Goal: Navigation & Orientation: Find specific page/section

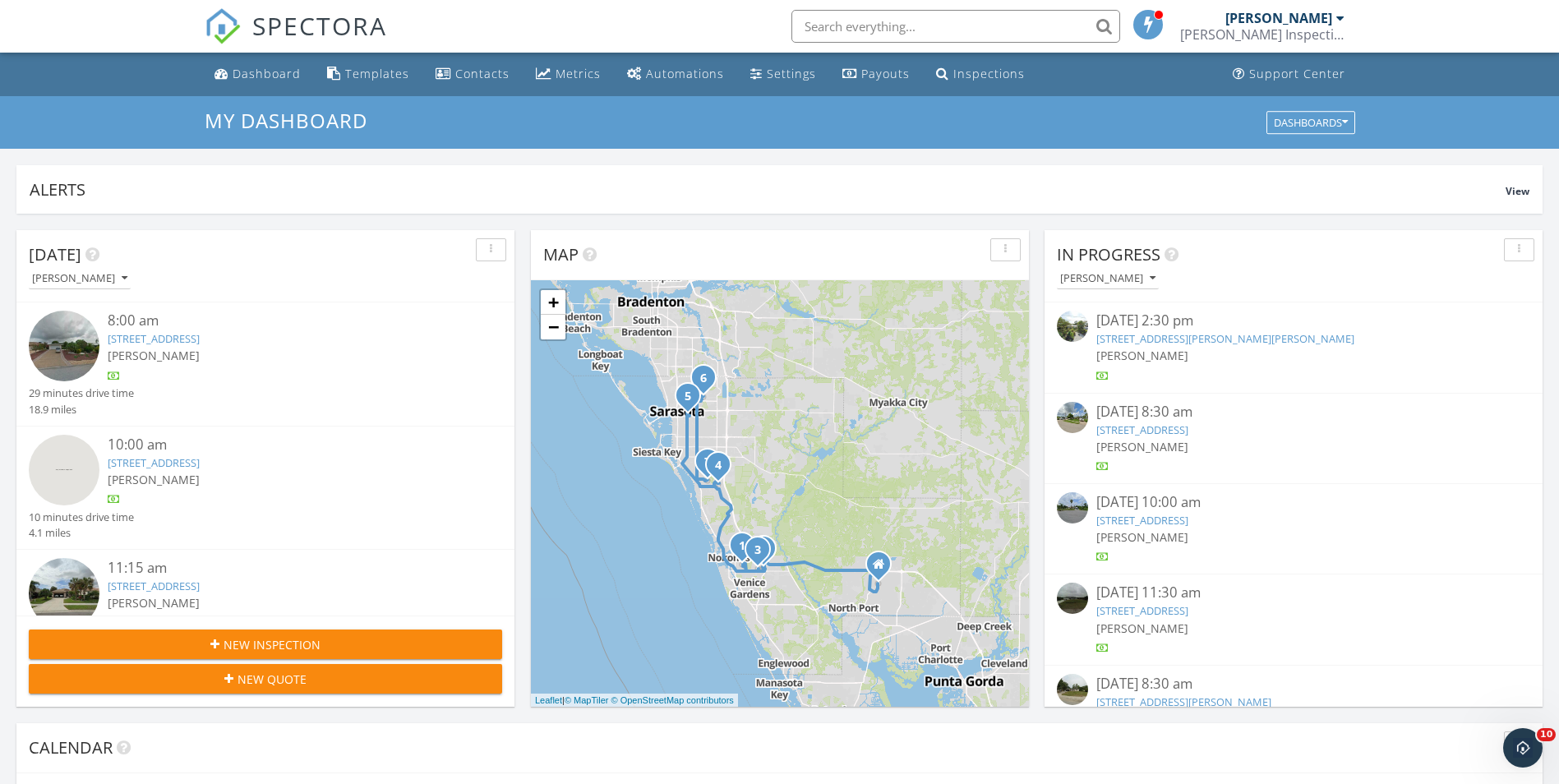
scroll to position [1521, 1584]
click at [253, 88] on link "Dashboard" at bounding box center [258, 74] width 100 height 31
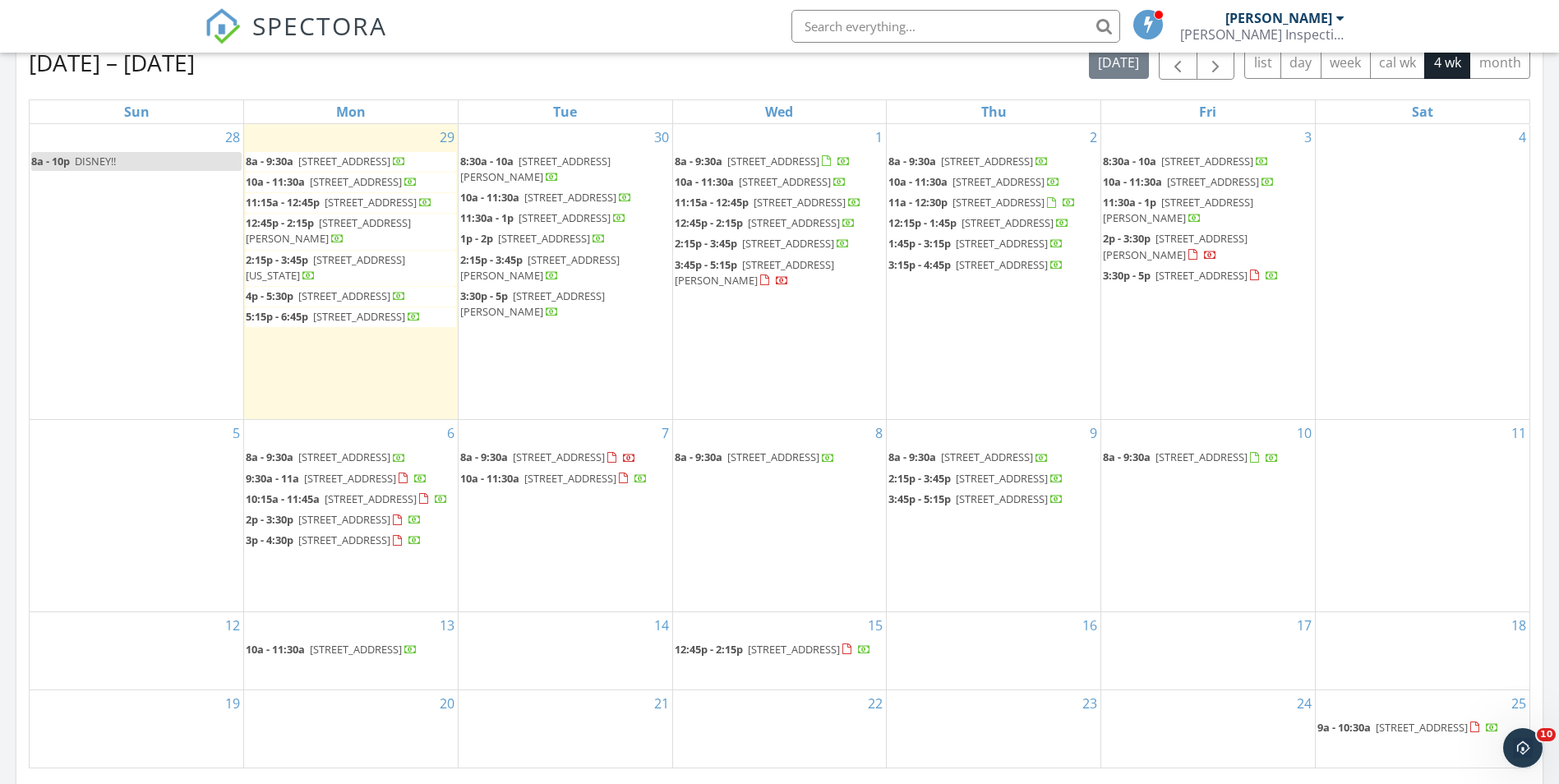
click at [408, 74] on div "[DATE] – [DATE] [DATE] list day week cal wk 4 wk month" at bounding box center [780, 63] width 1502 height 33
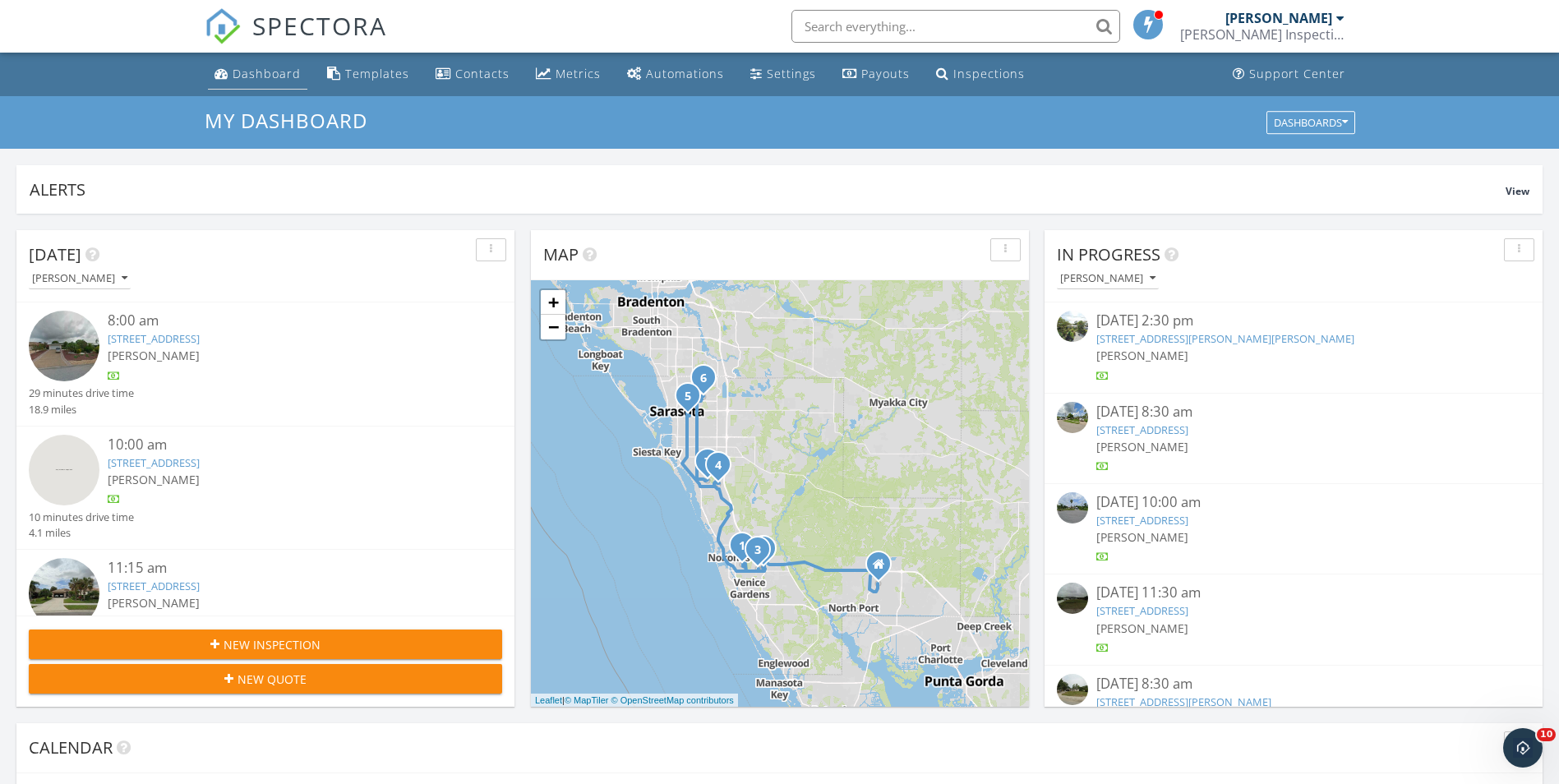
click at [278, 68] on div "Dashboard" at bounding box center [266, 73] width 68 height 16
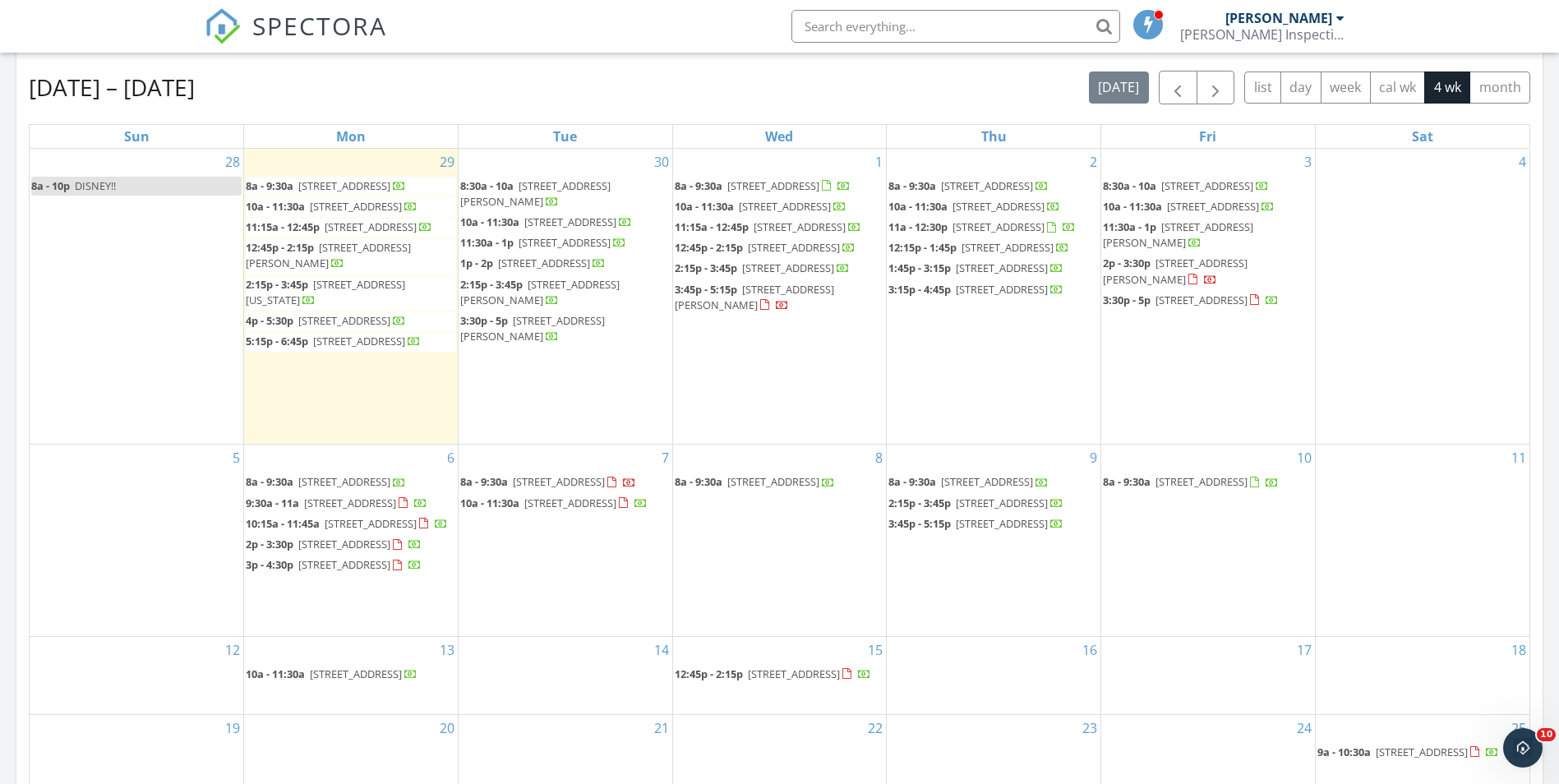
scroll to position [689, 0]
